Goal: Task Accomplishment & Management: Use online tool/utility

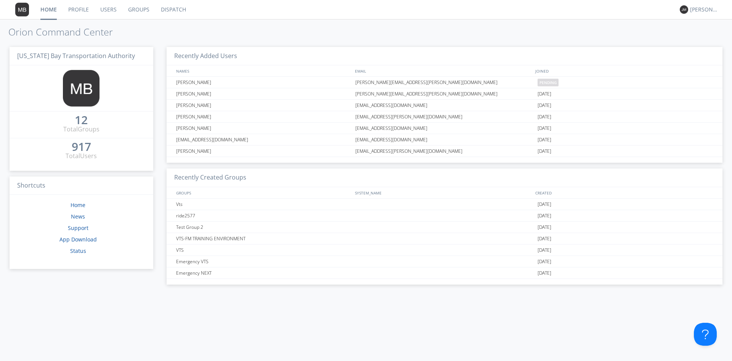
click at [163, 8] on link "Dispatch" at bounding box center [173, 9] width 37 height 19
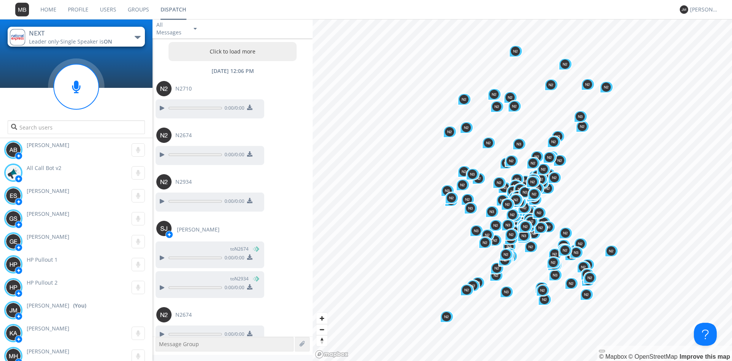
scroll to position [722, 0]
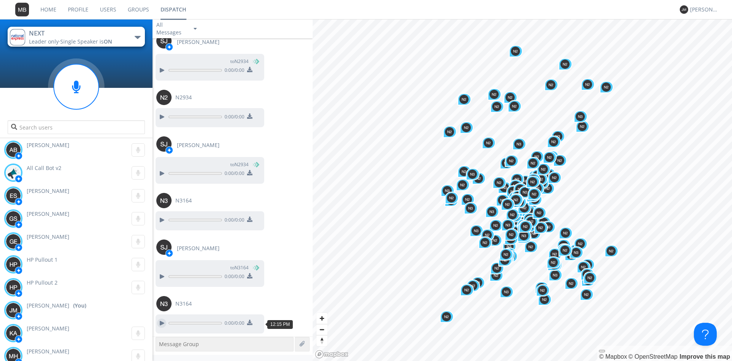
click at [162, 325] on div at bounding box center [161, 322] width 9 height 9
click at [87, 88] on circle at bounding box center [76, 86] width 45 height 45
click at [80, 88] on circle at bounding box center [76, 86] width 45 height 45
click at [123, 98] on div at bounding box center [76, 106] width 153 height 65
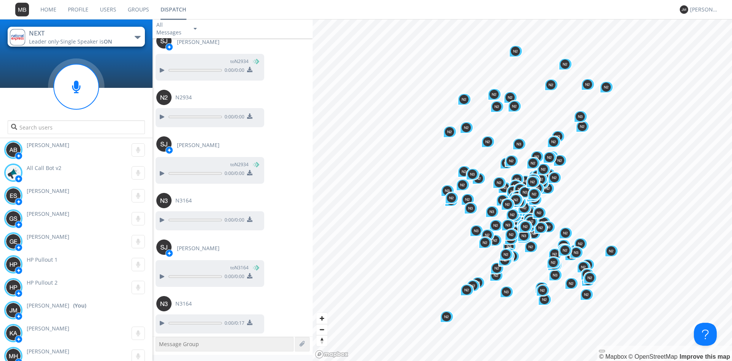
click at [132, 72] on div "NEXT Leader only · Single Speaker is ON Emergency NEXT Emergency VTS NEXT Spare…" at bounding box center [76, 78] width 153 height 118
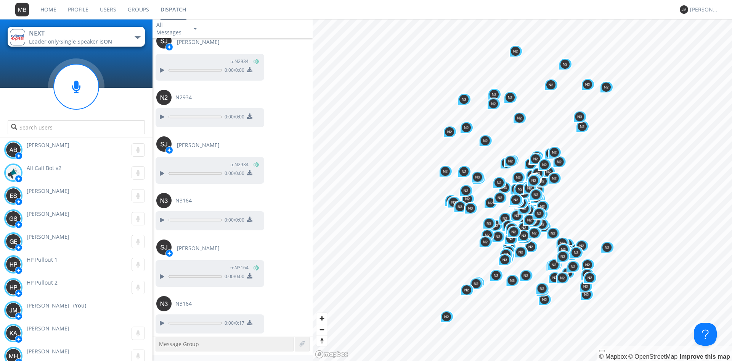
scroll to position [829, 0]
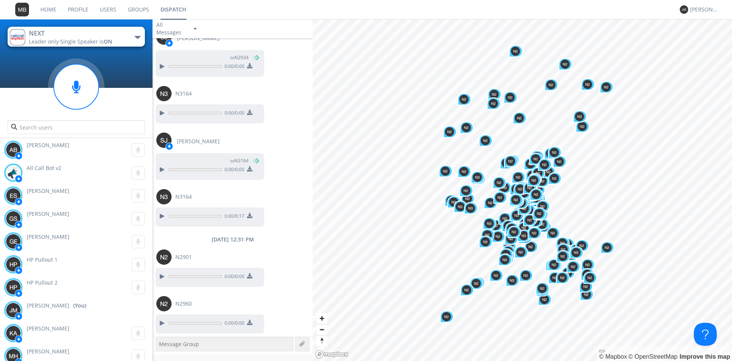
click at [171, 7] on link "Dispatch" at bounding box center [173, 9] width 37 height 19
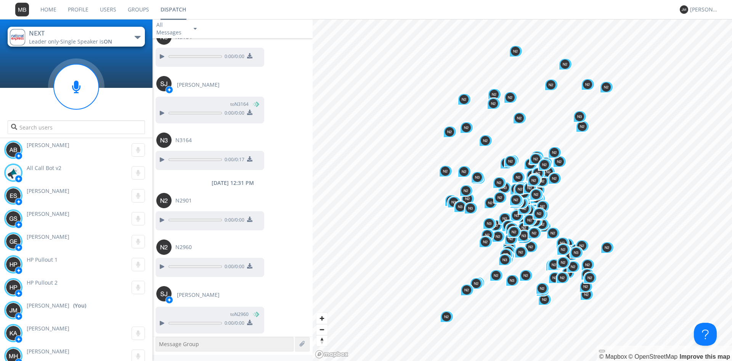
click at [23, 105] on div at bounding box center [76, 106] width 153 height 65
